Goal: Information Seeking & Learning: Learn about a topic

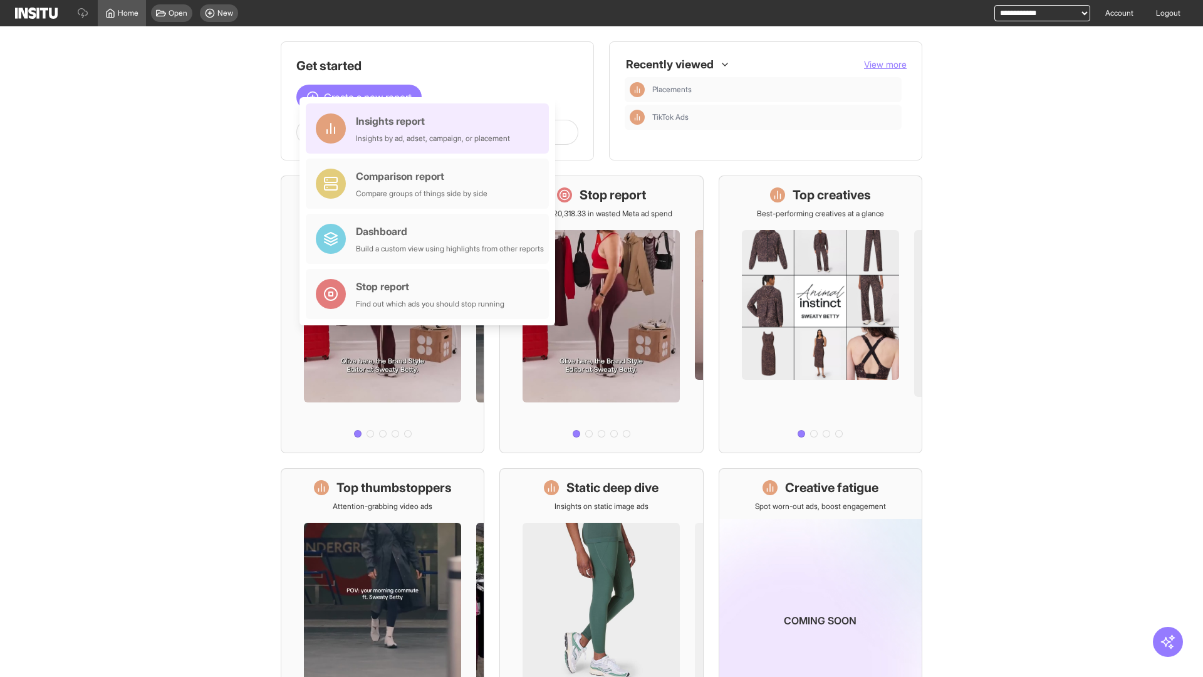
click at [430, 128] on div "Insights report Insights by ad, adset, campaign, or placement" at bounding box center [433, 128] width 154 height 30
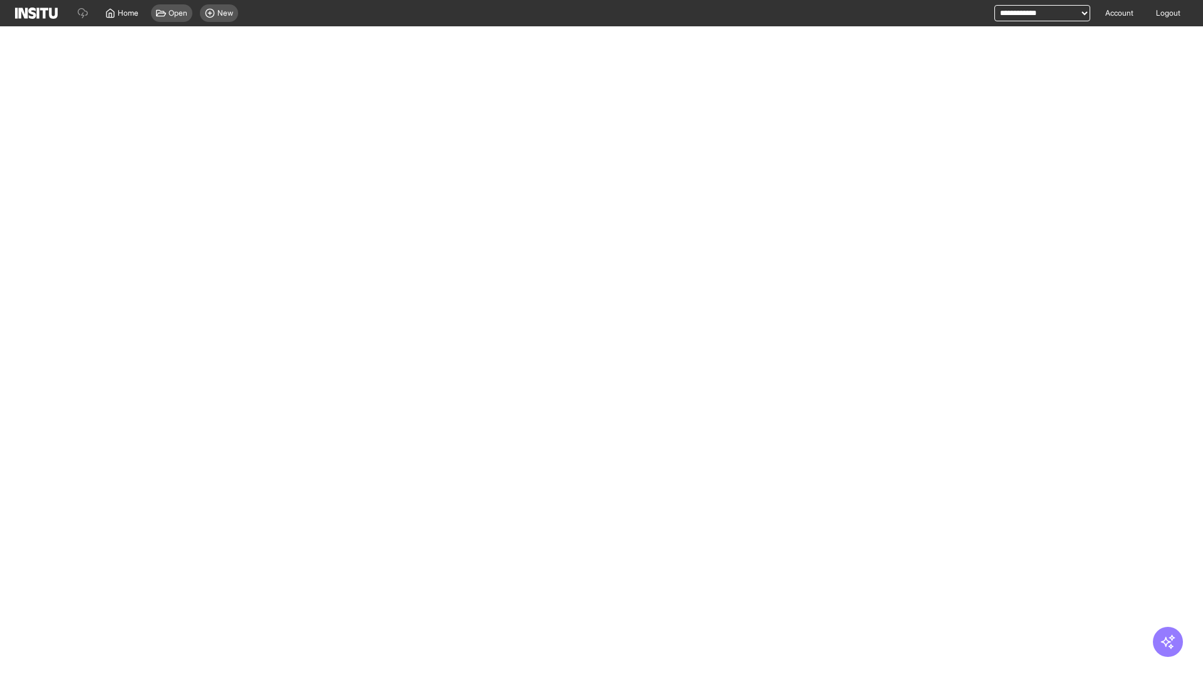
select select "**"
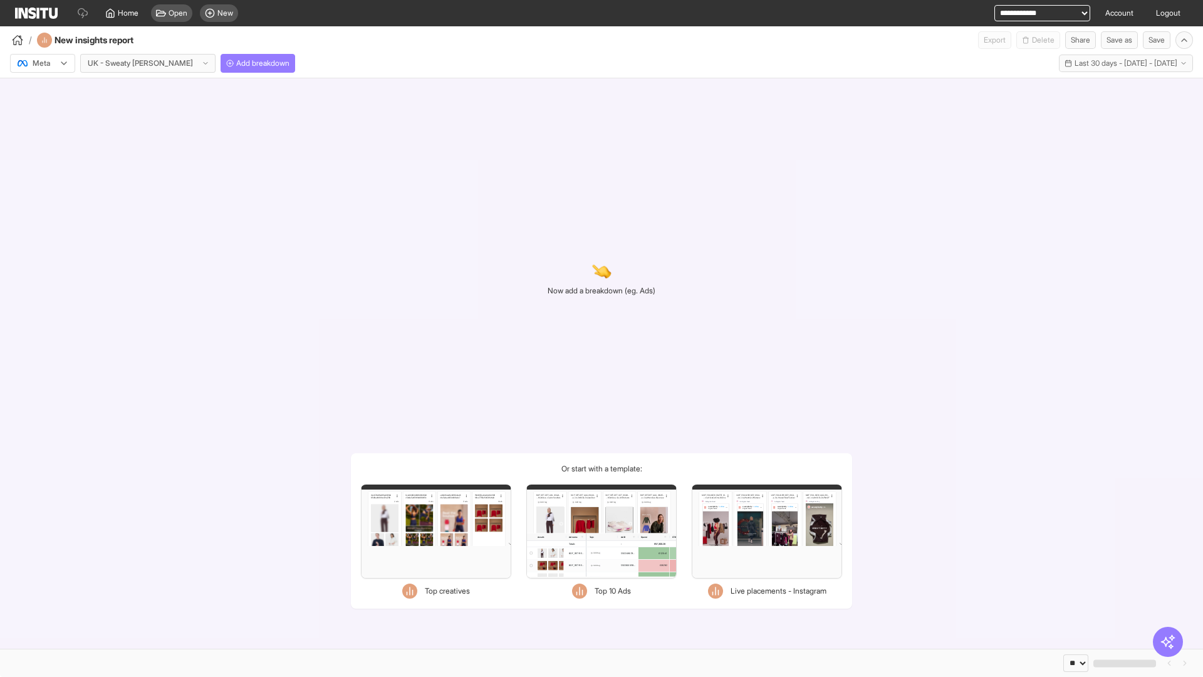
click at [43, 63] on div at bounding box center [33, 63] width 35 height 13
click at [42, 90] on span "Meta" at bounding box center [41, 90] width 17 height 11
click at [236, 63] on span "Add breakdown" at bounding box center [262, 63] width 53 height 10
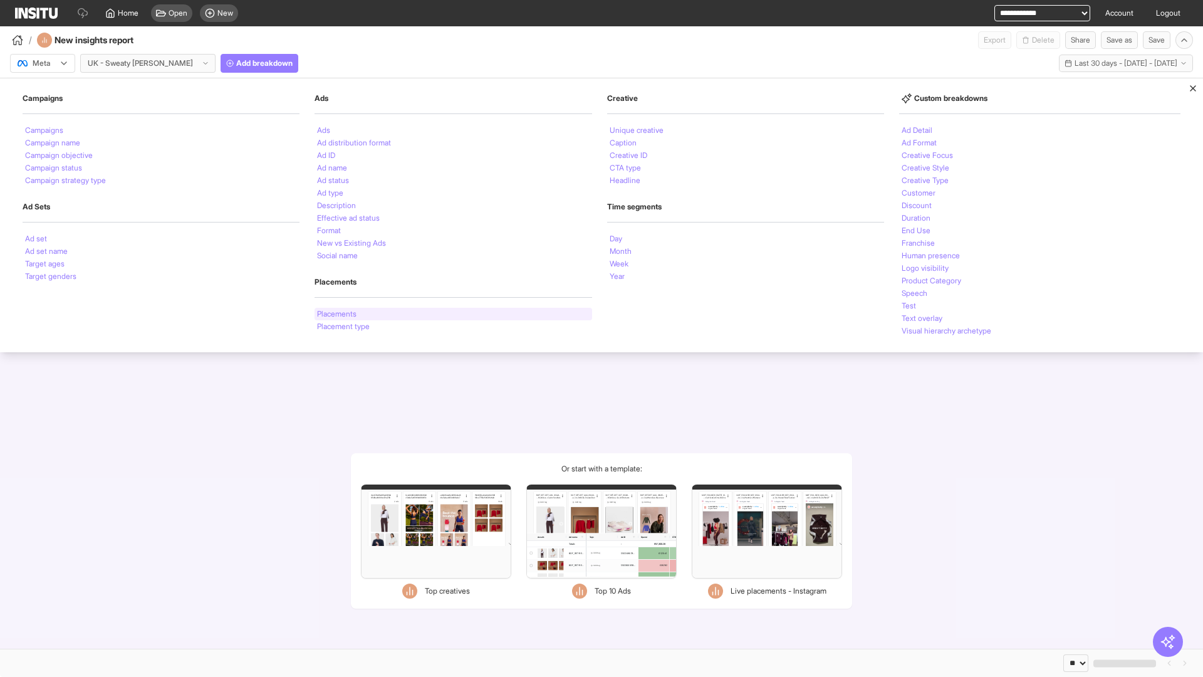
click at [336, 314] on li "Placements" at bounding box center [336, 314] width 39 height 8
